Goal: Find specific page/section: Find specific page/section

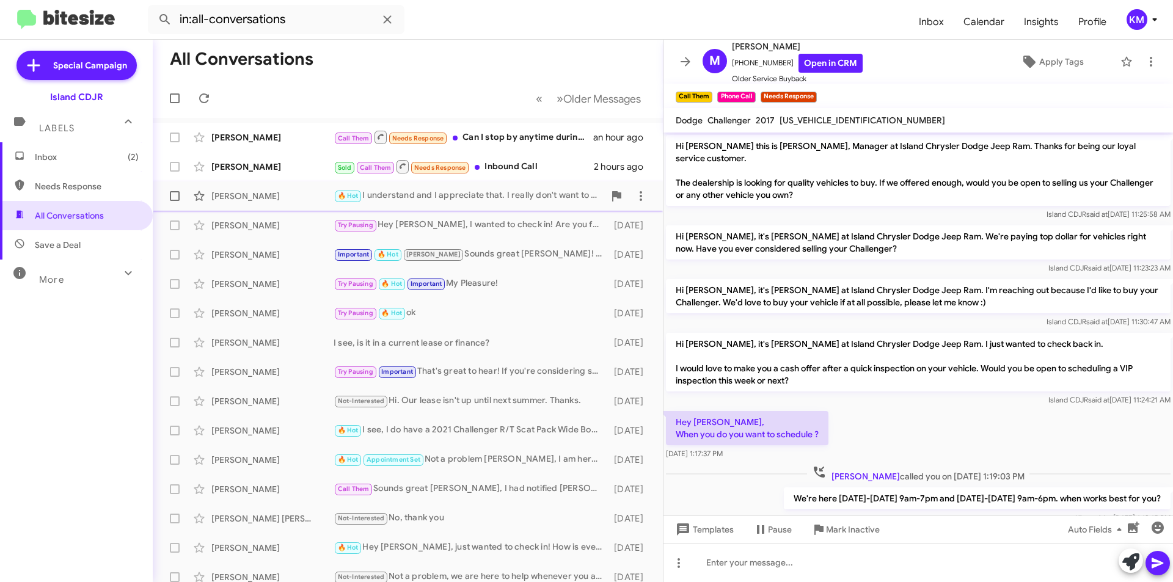
scroll to position [77, 0]
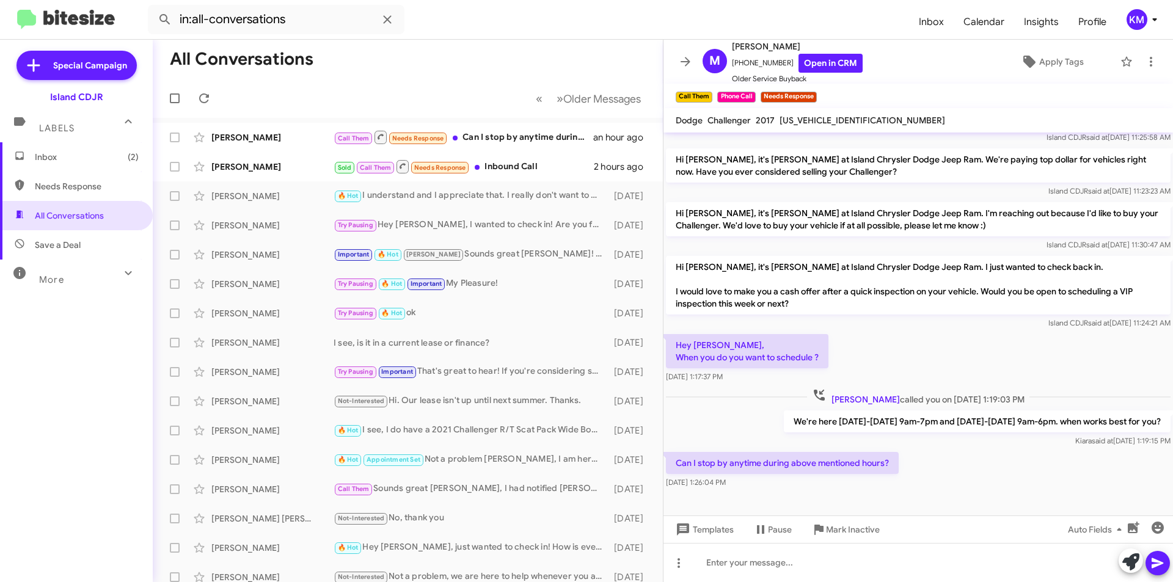
click at [66, 187] on span "Needs Response" at bounding box center [87, 186] width 104 height 12
type input "in:needs-response"
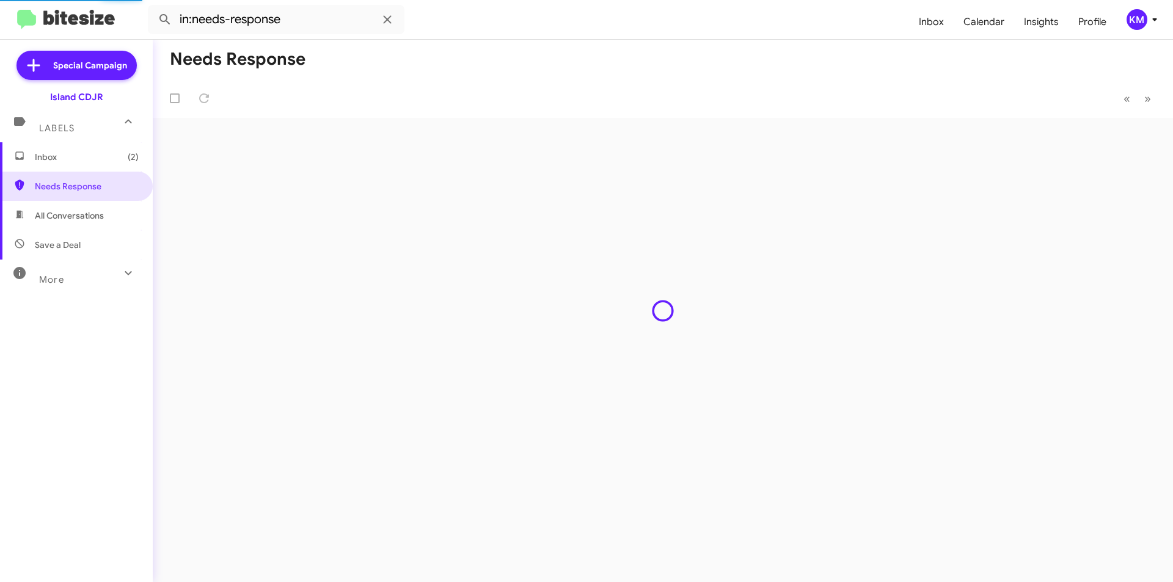
click at [90, 158] on span "Inbox (2)" at bounding box center [87, 157] width 104 height 12
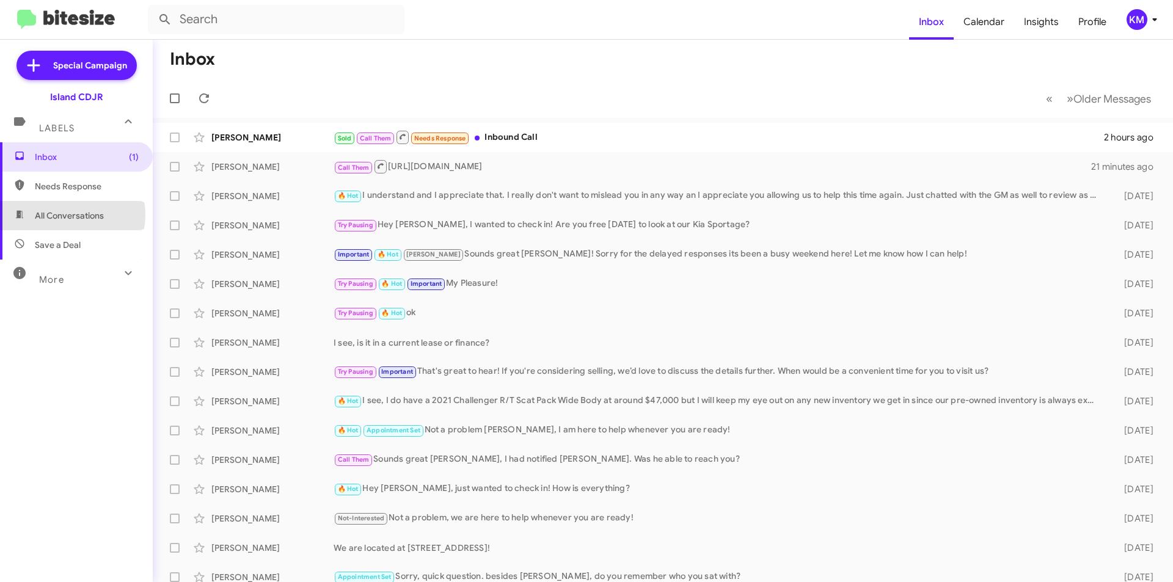
click at [72, 215] on span "All Conversations" at bounding box center [69, 216] width 69 height 12
type input "in:all-conversations"
